Goal: Task Accomplishment & Management: Manage account settings

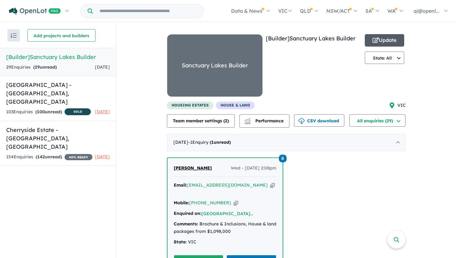
click at [388, 38] on button "Update" at bounding box center [385, 40] width 40 height 12
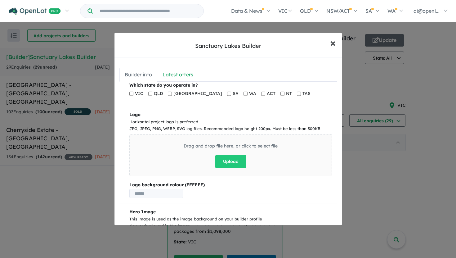
click at [330, 47] on span "×" at bounding box center [333, 42] width 6 height 13
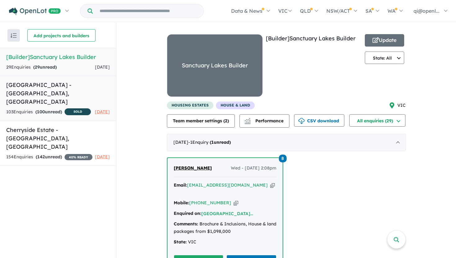
click at [59, 108] on div "103 Enquir ies ( 100 unread) SOLD" at bounding box center [48, 112] width 85 height 8
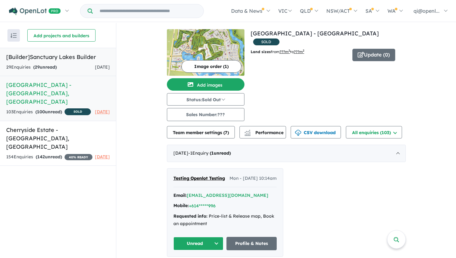
click at [79, 56] on h5 "[Builder] Sanctuary Lakes Builder" at bounding box center [58, 57] width 104 height 8
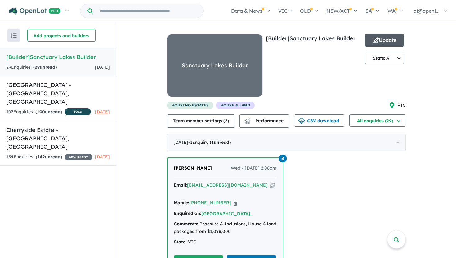
click at [382, 42] on button "Update" at bounding box center [385, 40] width 40 height 12
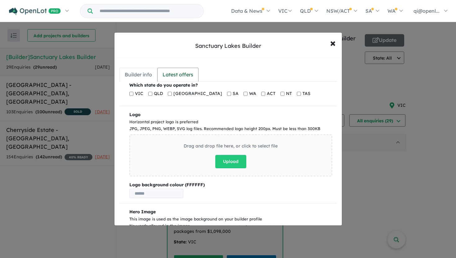
click at [172, 72] on div "Latest offers" at bounding box center [177, 74] width 31 height 8
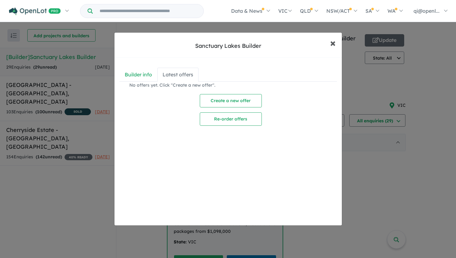
click at [335, 41] on button "× Close" at bounding box center [333, 42] width 18 height 17
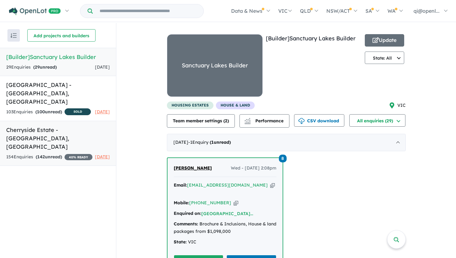
click at [83, 135] on h5 "Cherryside Estate - [GEOGRAPHIC_DATA] , [GEOGRAPHIC_DATA]" at bounding box center [58, 138] width 104 height 25
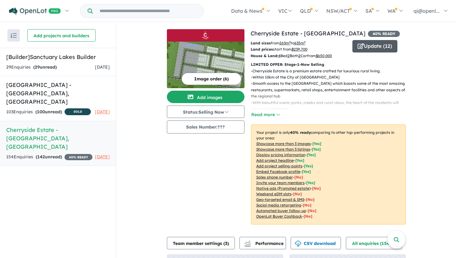
click at [382, 46] on button "Update ( 12 )" at bounding box center [374, 46] width 45 height 12
